Goal: Task Accomplishment & Management: Manage account settings

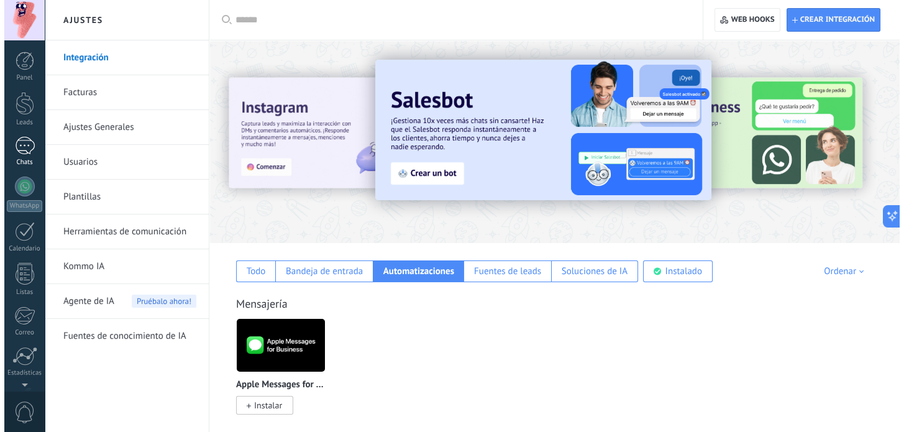
scroll to position [84, 0]
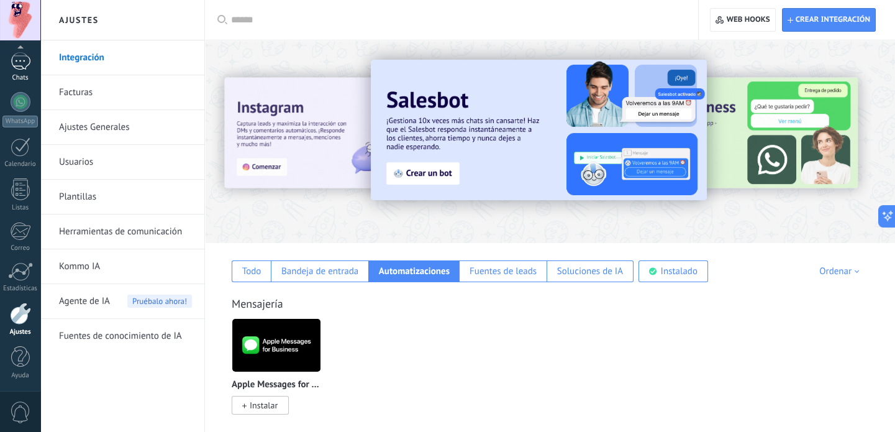
click at [20, 71] on link "Chats" at bounding box center [20, 67] width 40 height 30
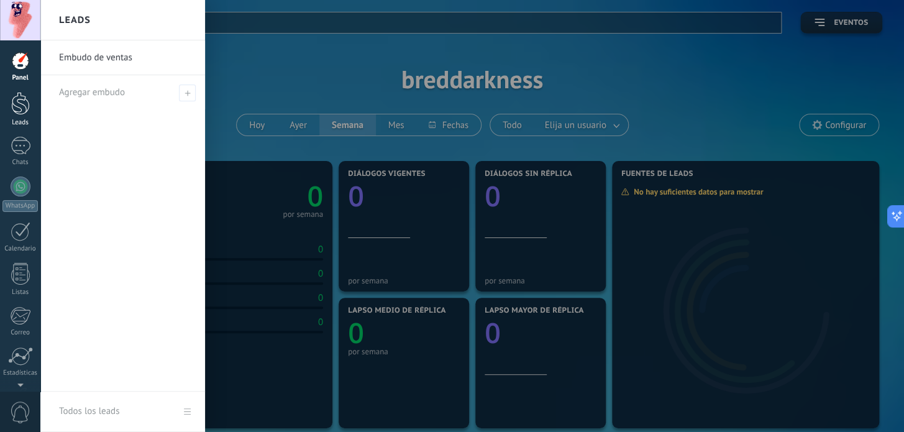
click at [6, 115] on link "Leads" at bounding box center [20, 109] width 40 height 35
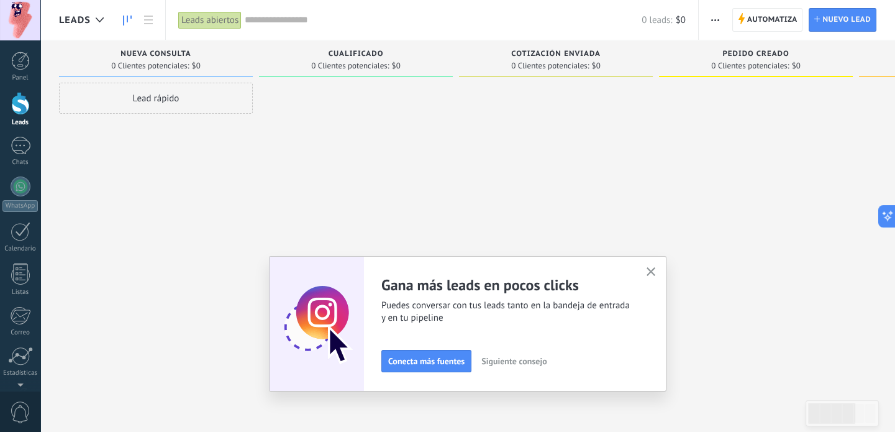
click at [652, 270] on use "button" at bounding box center [651, 271] width 9 height 9
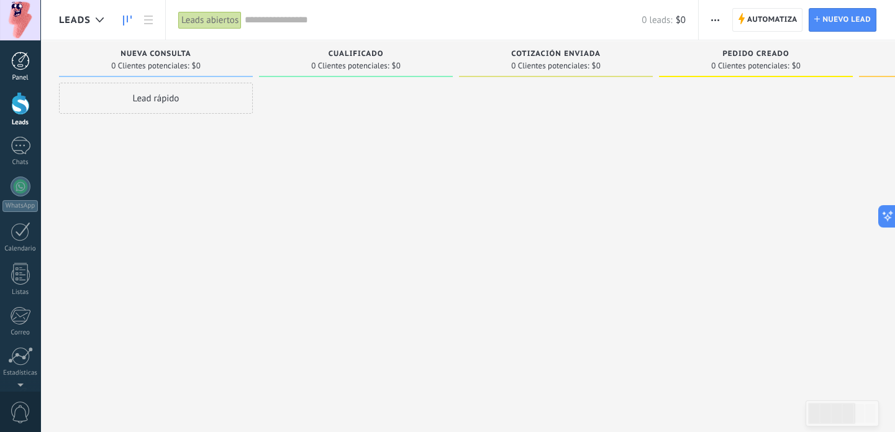
click at [14, 68] on div at bounding box center [20, 61] width 19 height 19
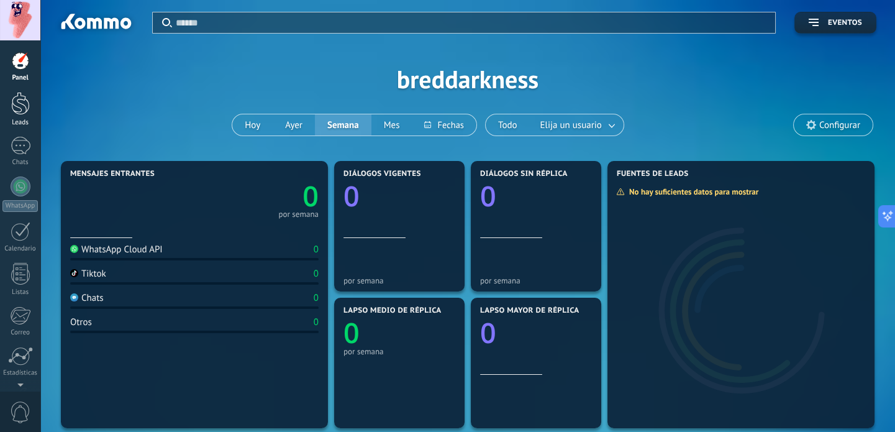
click at [24, 125] on div "Leads" at bounding box center [20, 123] width 36 height 8
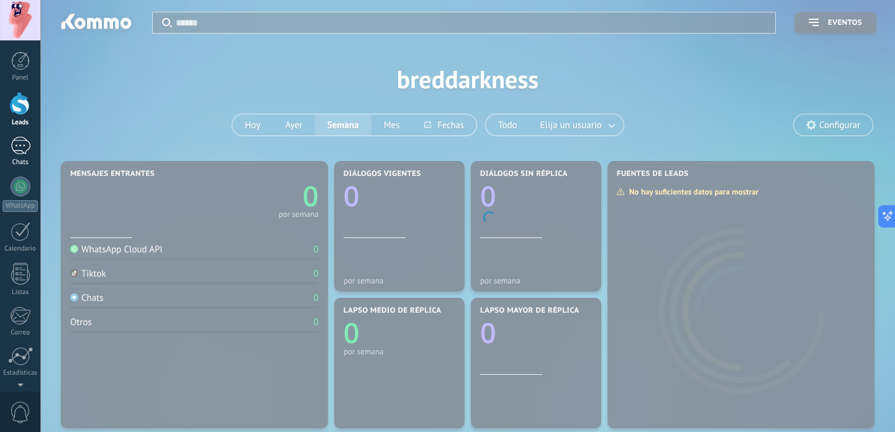
click at [19, 154] on div at bounding box center [21, 146] width 20 height 18
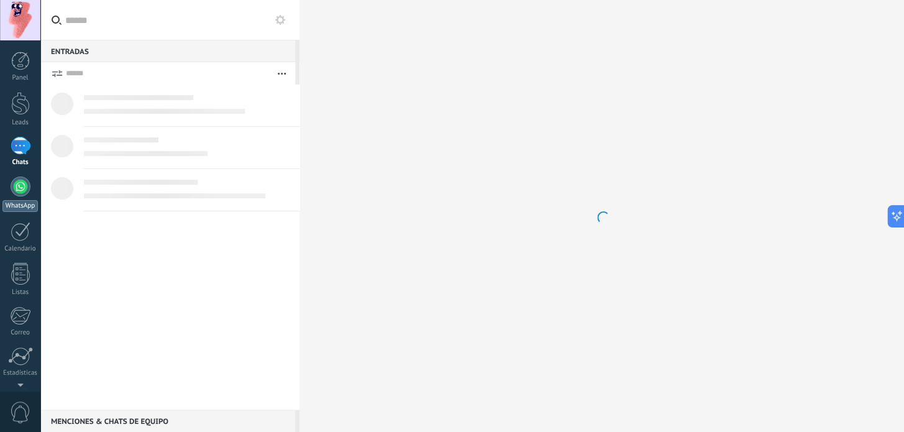
click at [25, 187] on div at bounding box center [21, 186] width 20 height 20
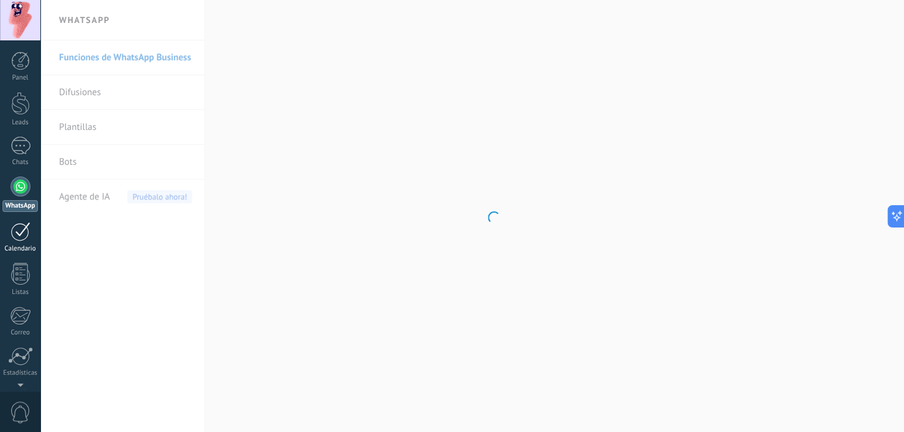
click at [20, 239] on div at bounding box center [21, 231] width 20 height 19
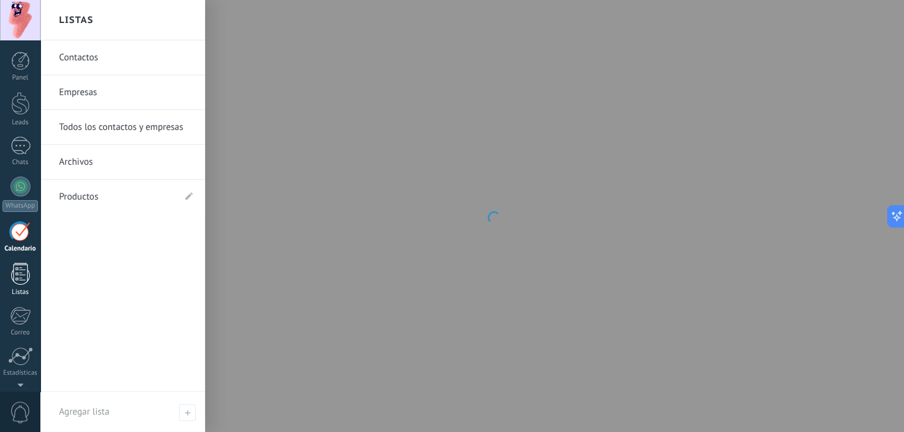
click at [24, 286] on link "Listas" at bounding box center [20, 280] width 40 height 34
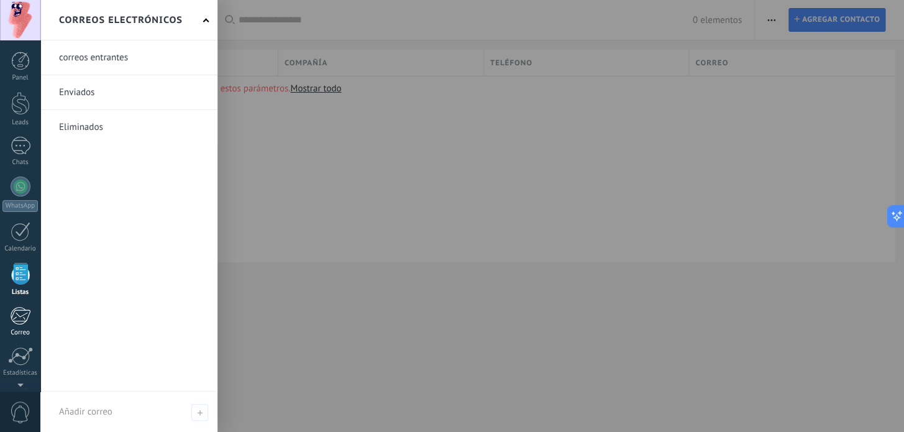
click at [17, 332] on div "Correo" at bounding box center [20, 333] width 36 height 8
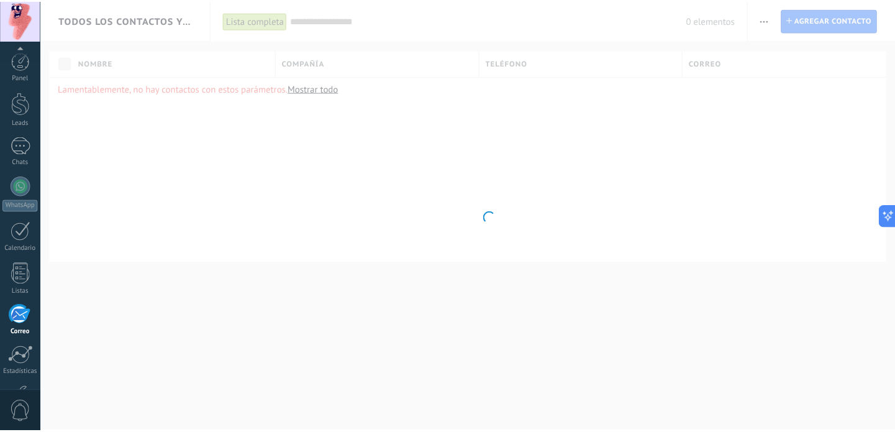
scroll to position [84, 0]
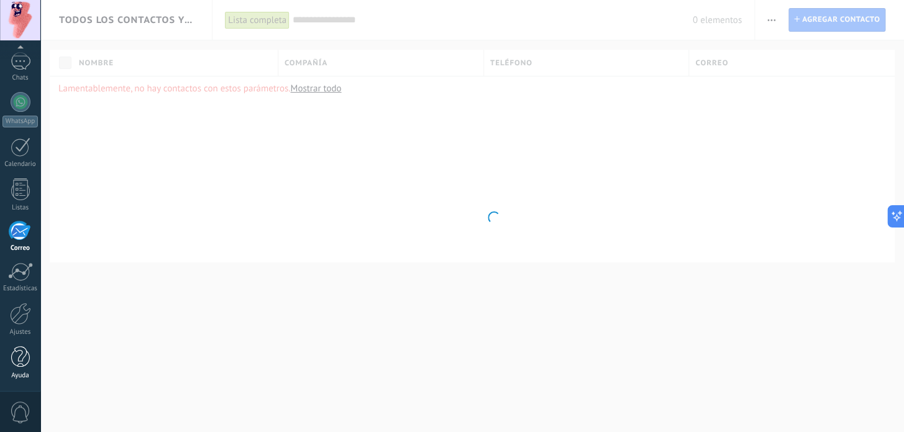
click at [20, 358] on div at bounding box center [20, 357] width 19 height 22
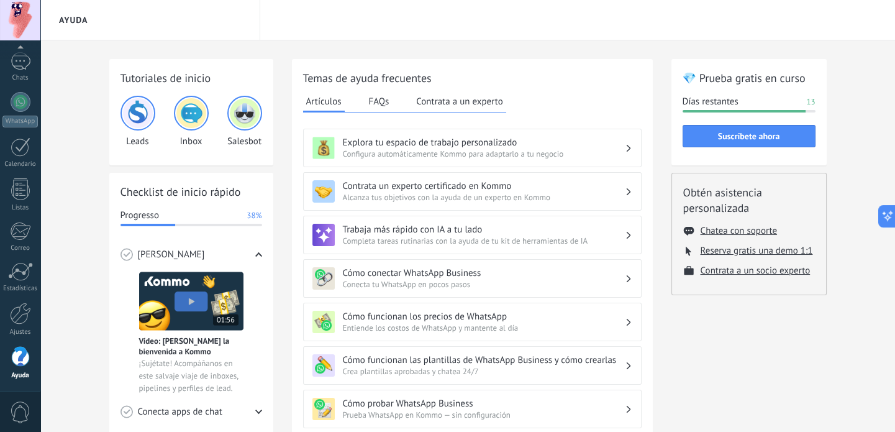
click at [382, 102] on button "FAQs" at bounding box center [379, 101] width 27 height 19
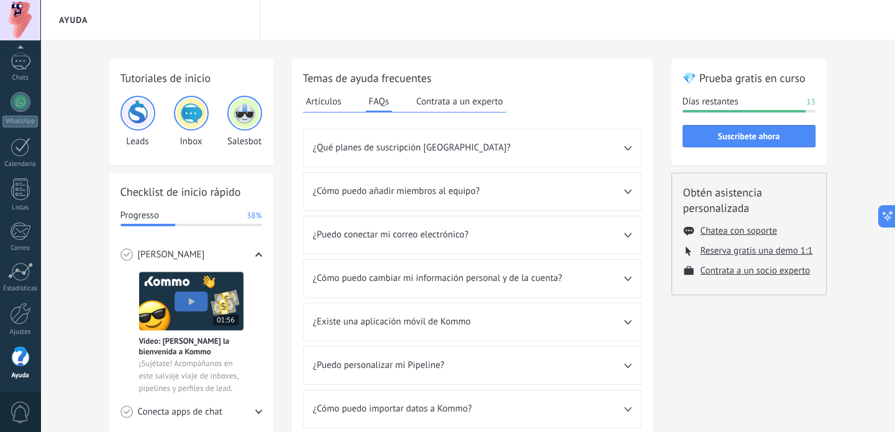
click at [484, 105] on button "Contrata a un experto" at bounding box center [459, 101] width 93 height 19
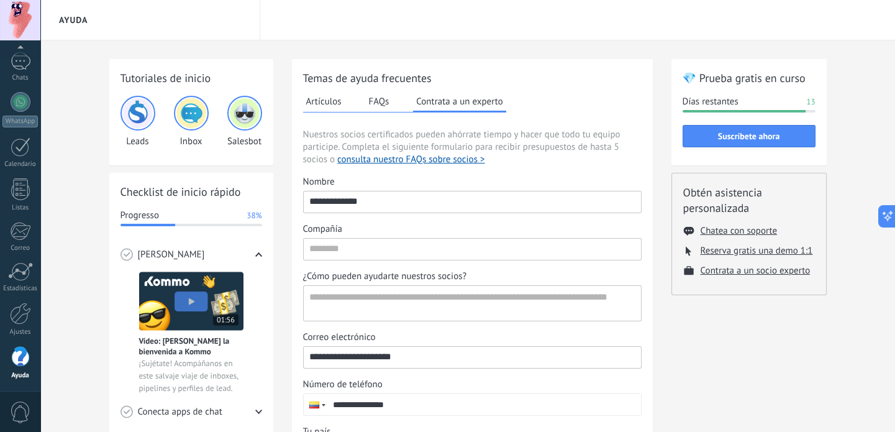
click at [327, 102] on button "Artículos" at bounding box center [324, 101] width 42 height 19
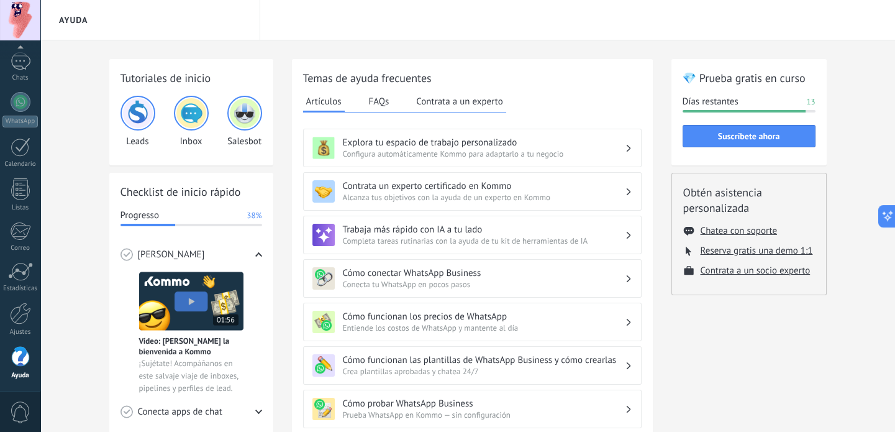
click at [70, 86] on div "Tutoriales de inicio Leads Inbox Salesbot Checklist de inicio rápido Progresso …" at bounding box center [467, 425] width 855 height 771
click at [8, 59] on link "Chats" at bounding box center [20, 67] width 40 height 30
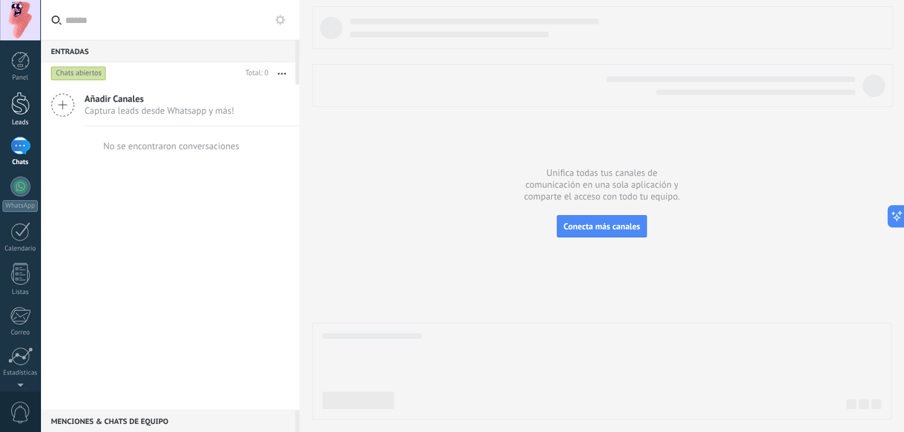
click at [18, 107] on div at bounding box center [20, 103] width 19 height 23
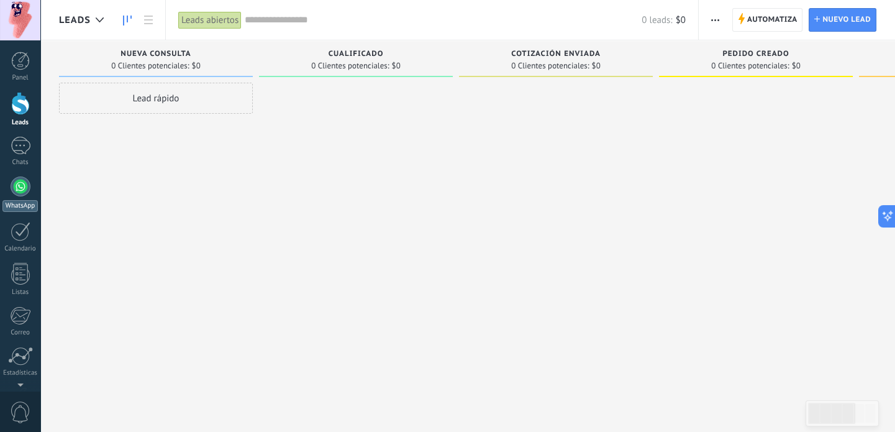
click at [18, 189] on div at bounding box center [21, 186] width 20 height 20
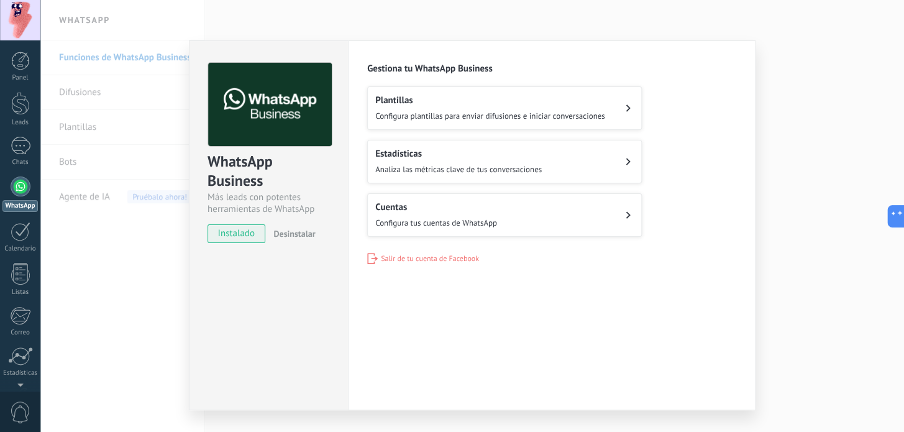
click at [824, 44] on div "WhatsApp Business Más leads con potentes herramientas de WhatsApp instalado Des…" at bounding box center [471, 216] width 863 height 432
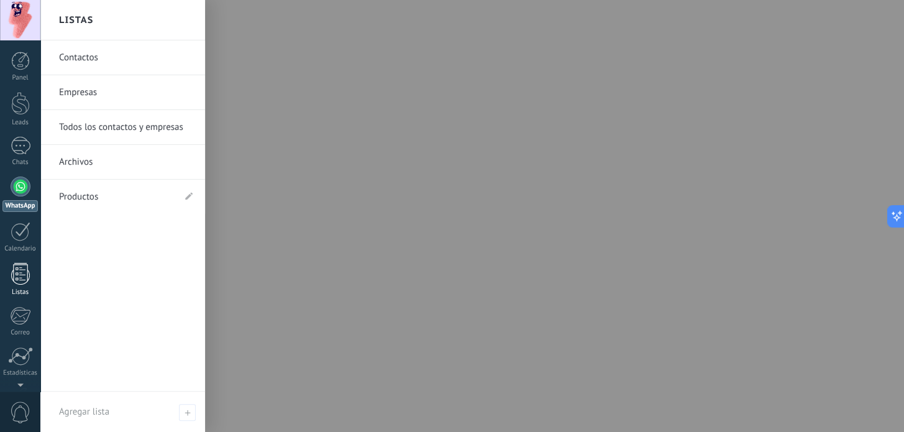
click at [25, 282] on div at bounding box center [20, 274] width 19 height 22
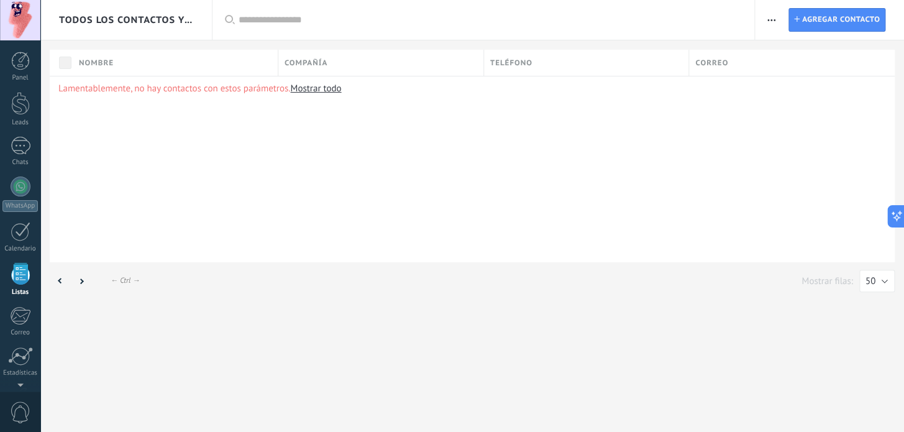
scroll to position [76, 0]
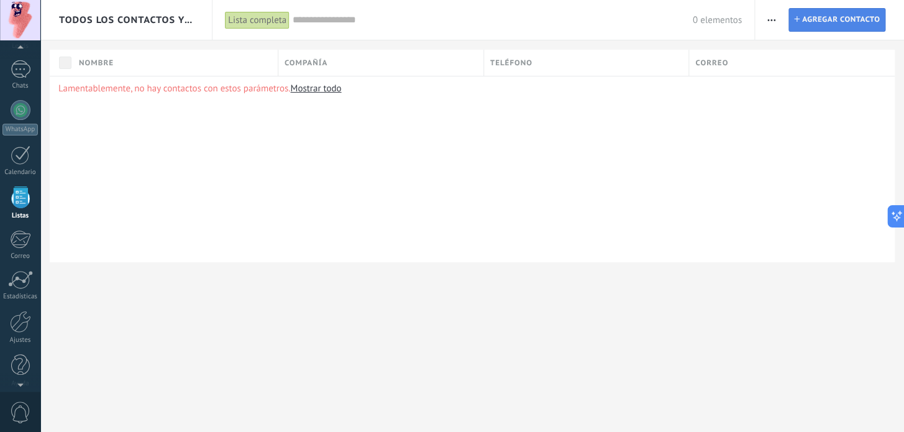
click at [848, 23] on span "Agregar contacto" at bounding box center [841, 20] width 78 height 22
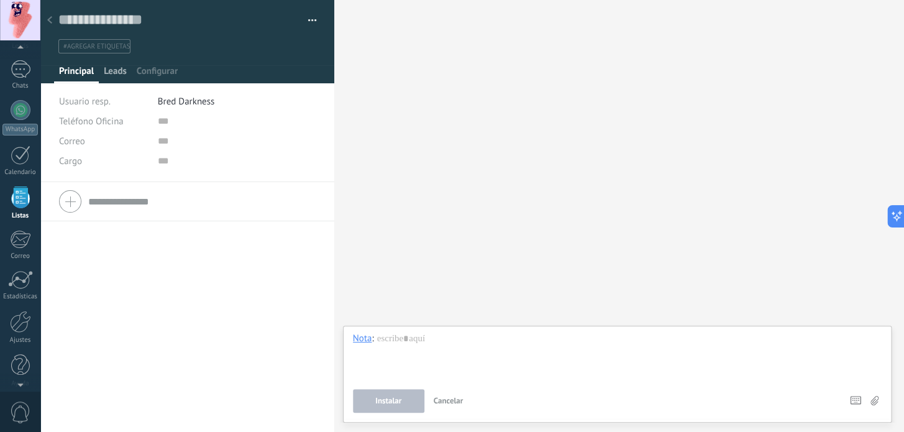
click at [122, 74] on span "Leads" at bounding box center [115, 74] width 23 height 18
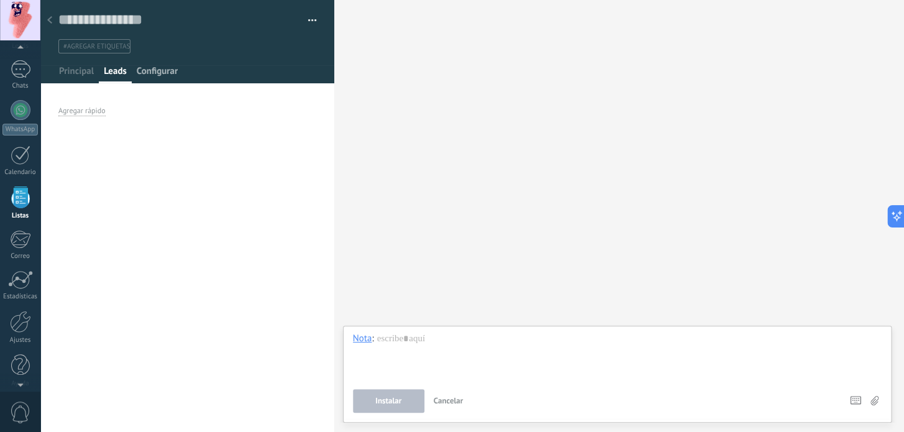
click at [177, 75] on span "Configurar" at bounding box center [157, 74] width 41 height 18
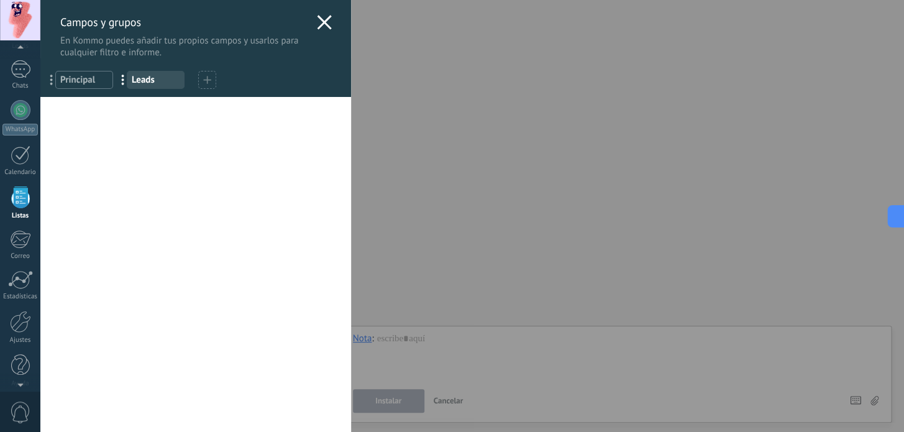
click at [317, 18] on icon at bounding box center [324, 22] width 15 height 15
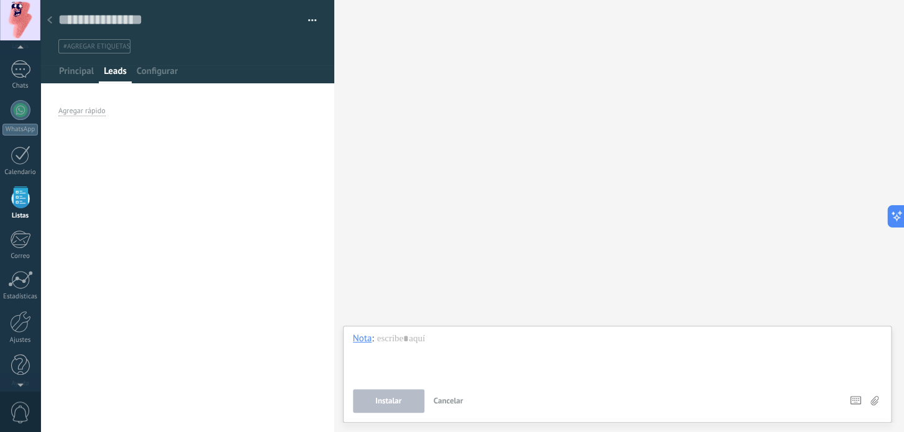
click at [468, 50] on div "Buscar Carga más Participantes:" at bounding box center [619, 216] width 570 height 432
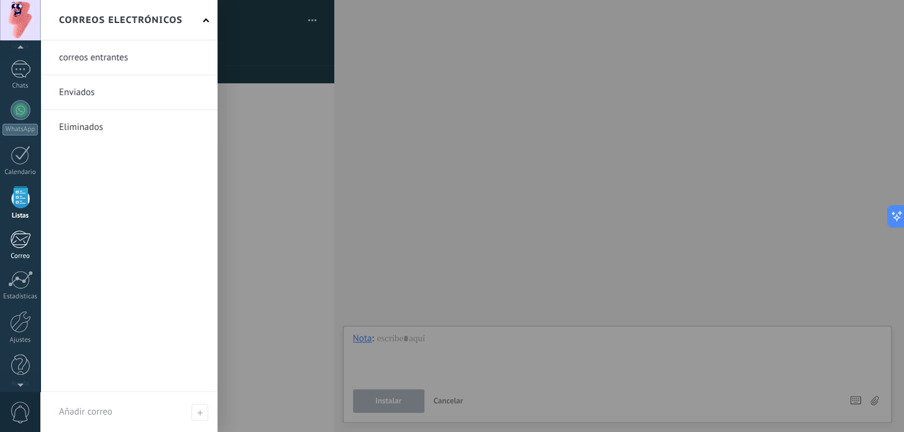
click at [19, 235] on div at bounding box center [20, 239] width 20 height 19
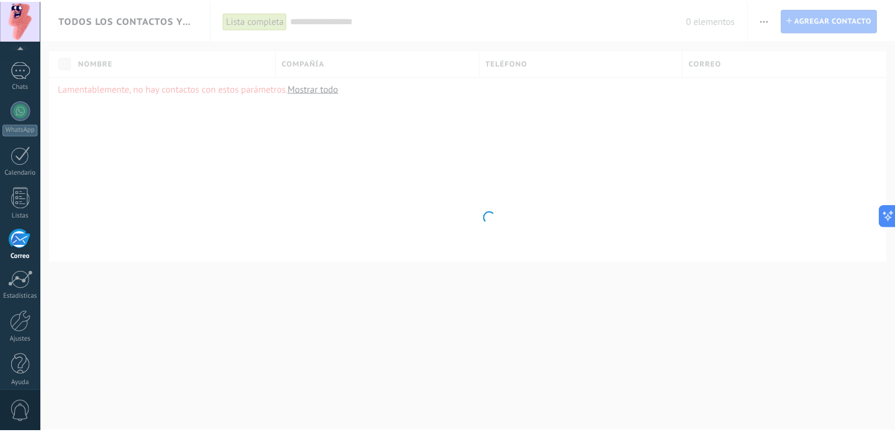
scroll to position [84, 0]
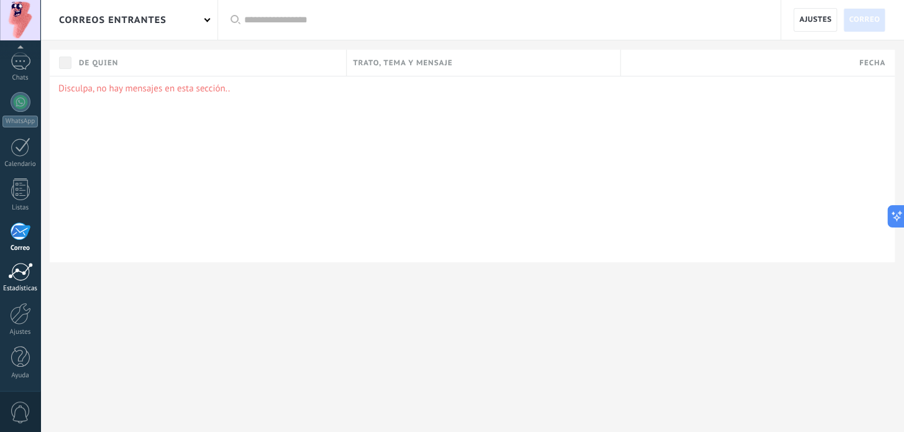
click at [25, 276] on div at bounding box center [20, 271] width 25 height 19
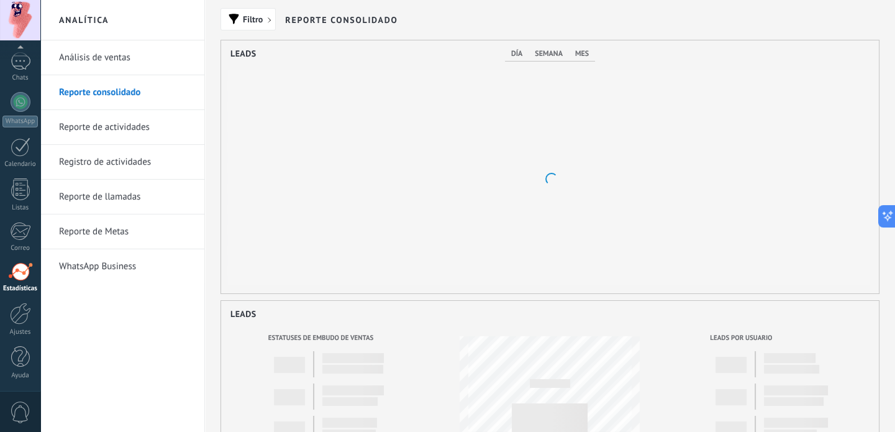
scroll to position [252, 658]
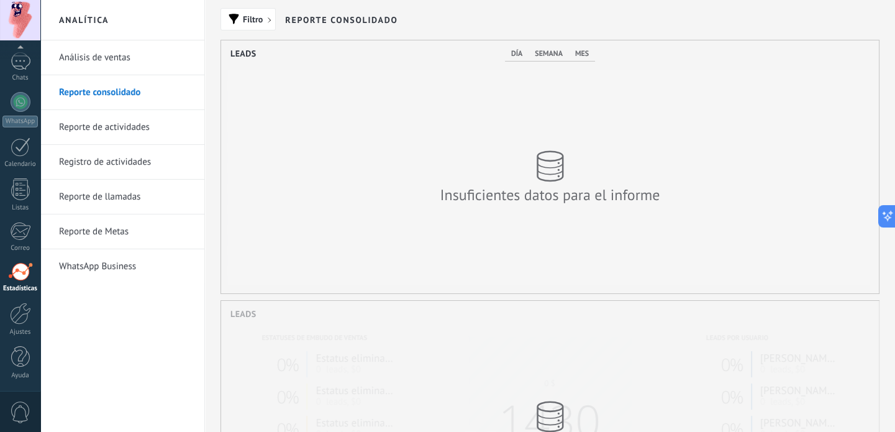
click at [117, 263] on link "WhatsApp Business" at bounding box center [125, 266] width 133 height 35
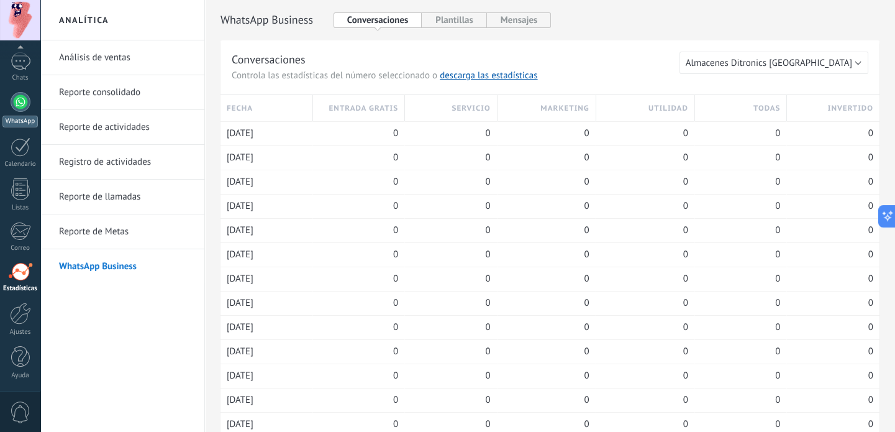
click at [21, 105] on div at bounding box center [21, 102] width 20 height 20
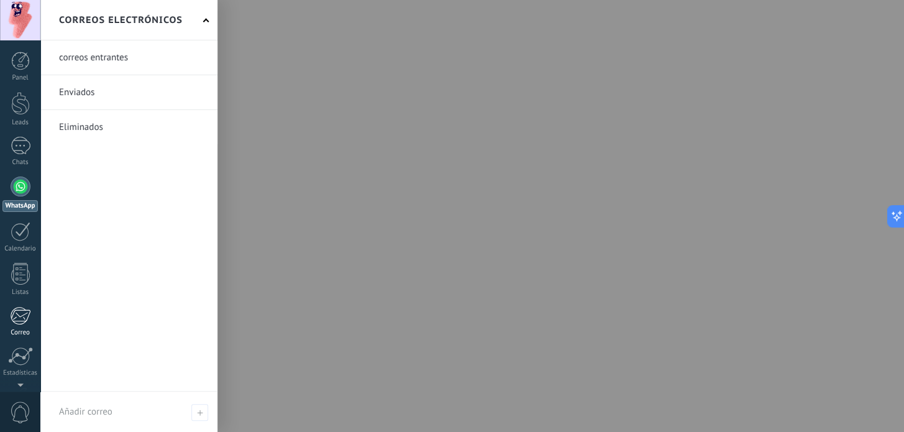
click at [26, 319] on div at bounding box center [20, 315] width 20 height 19
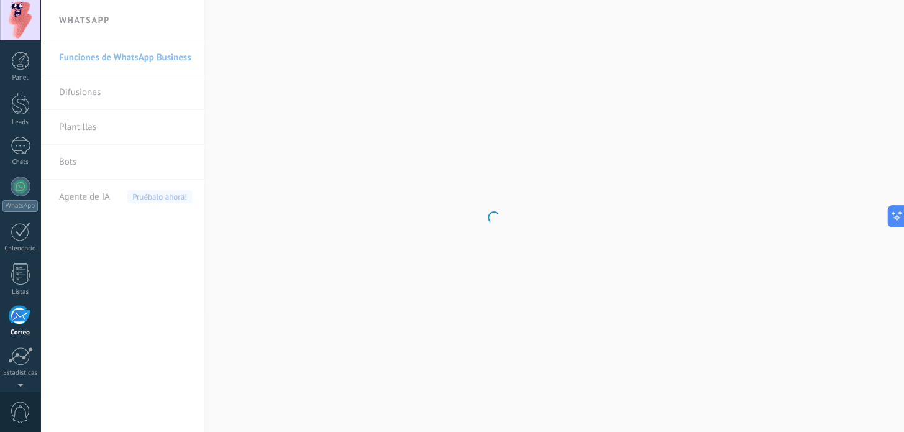
scroll to position [84, 0]
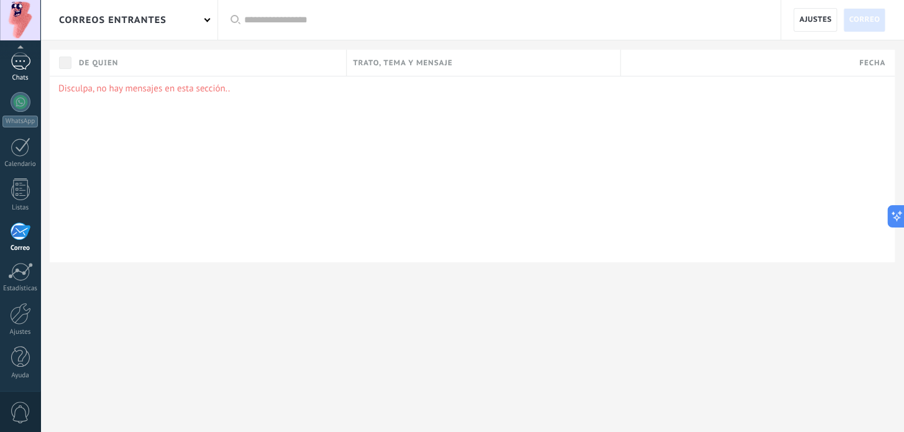
click at [12, 68] on div at bounding box center [21, 61] width 20 height 18
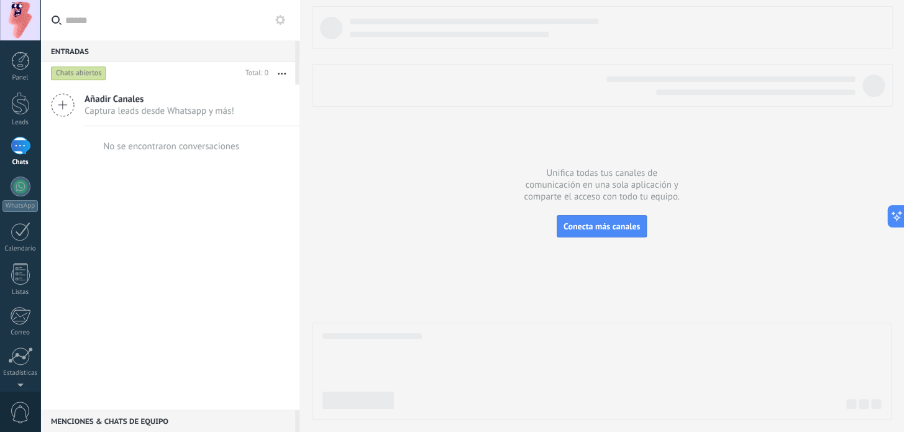
click at [71, 104] on icon at bounding box center [63, 105] width 24 height 24
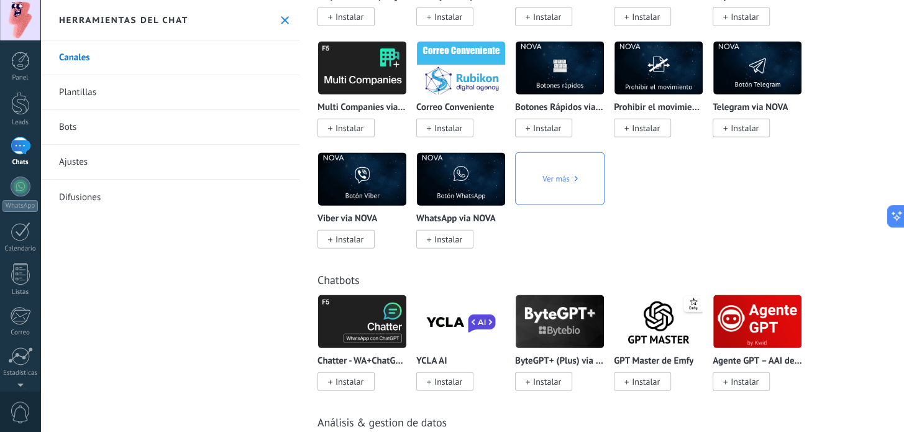
scroll to position [3557, 0]
